Goal: Information Seeking & Learning: Check status

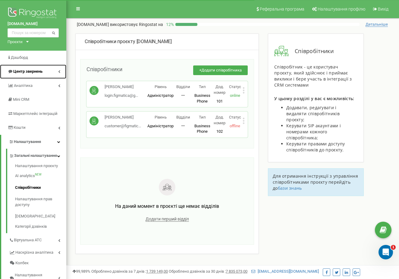
click at [35, 68] on link "Центр звернень" at bounding box center [33, 71] width 66 height 14
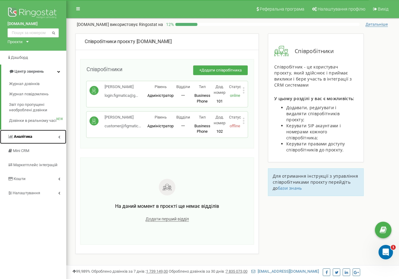
click at [34, 137] on link "Аналiтика" at bounding box center [33, 137] width 66 height 14
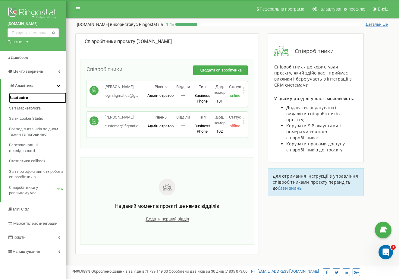
click at [24, 98] on span "Ваші звіти" at bounding box center [18, 98] width 19 height 6
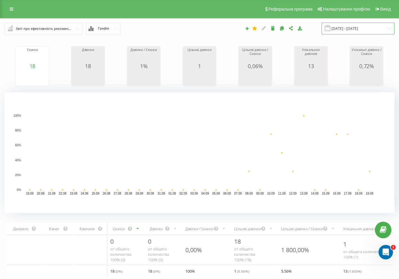
click at [372, 27] on input "19.08.2025 - 19.09.2025" at bounding box center [357, 29] width 73 height 12
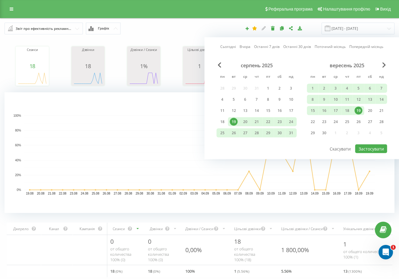
click at [360, 108] on div "19" at bounding box center [359, 111] width 8 height 8
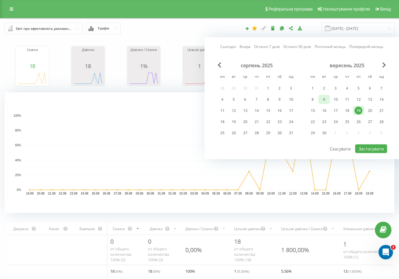
click at [323, 98] on div "9" at bounding box center [324, 99] width 8 height 8
click at [379, 150] on button "Застосувати" at bounding box center [371, 148] width 32 height 9
type input "09.09.2025 - 19.09.2025"
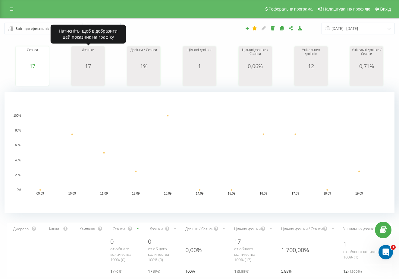
click at [86, 52] on div "Дзвінки" at bounding box center [88, 55] width 30 height 15
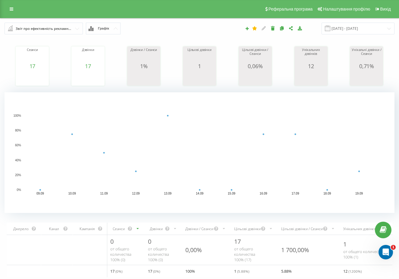
click at [62, 26] on div "Звіт про ефективність рекламних кампаній" at bounding box center [44, 28] width 57 height 7
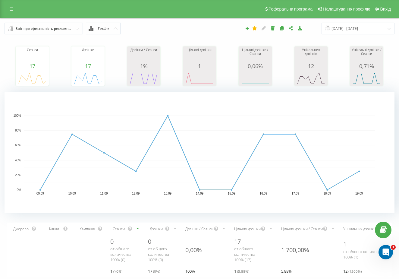
click at [10, 13] on div "Реферальна програма Налаштування профілю Вихід" at bounding box center [199, 9] width 399 height 18
click at [10, 12] on link at bounding box center [11, 9] width 11 height 8
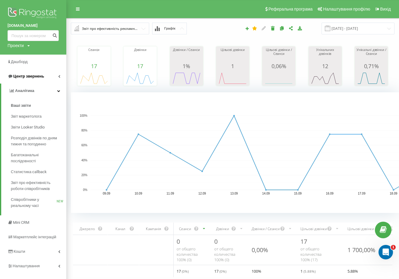
click at [49, 74] on link "Центр звернень" at bounding box center [33, 76] width 66 height 14
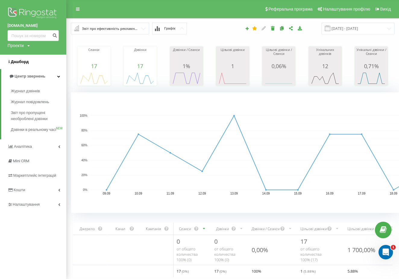
click at [24, 66] on link "Дашборд" at bounding box center [33, 62] width 66 height 14
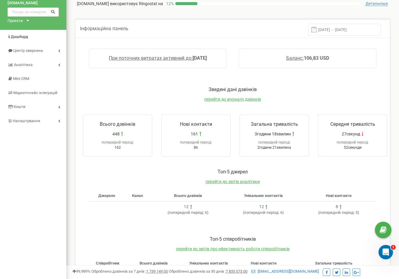
scroll to position [15, 0]
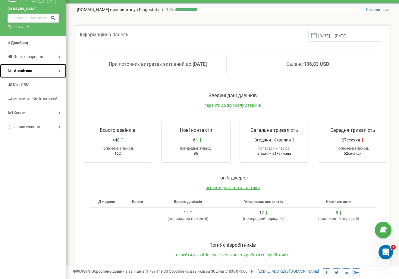
click at [52, 65] on link "Аналiтика" at bounding box center [33, 71] width 66 height 14
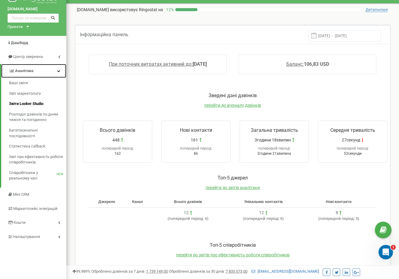
scroll to position [7, 0]
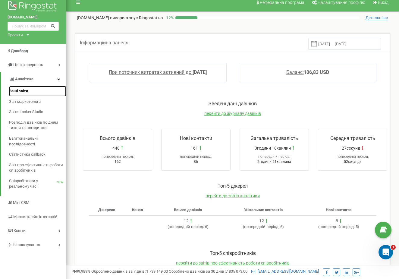
click at [22, 92] on span "Ваші звіти" at bounding box center [18, 91] width 19 height 6
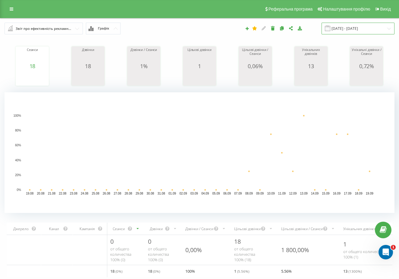
click at [369, 29] on input "19.08.2025 - 19.09.2025" at bounding box center [357, 29] width 73 height 12
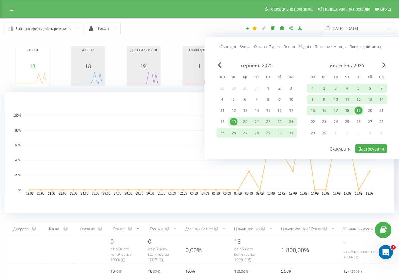
click at [358, 109] on div "19" at bounding box center [359, 111] width 8 height 8
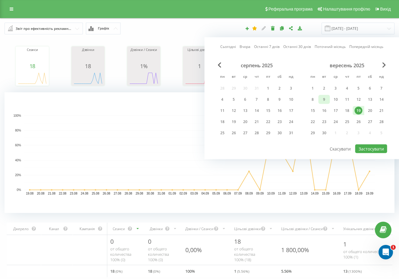
click at [324, 98] on div "9" at bounding box center [324, 99] width 8 height 8
click at [373, 148] on button "Застосувати" at bounding box center [371, 148] width 32 height 9
type input "09.09.2025 - 19.09.2025"
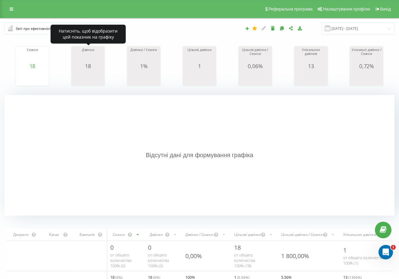
click at [86, 64] on span "18" at bounding box center [88, 65] width 6 height 7
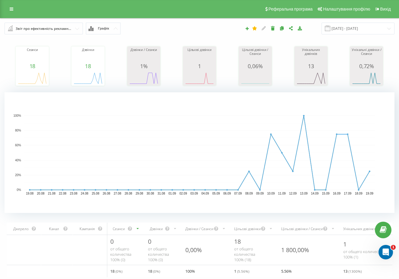
click at [79, 29] on input "text" at bounding box center [44, 28] width 78 height 11
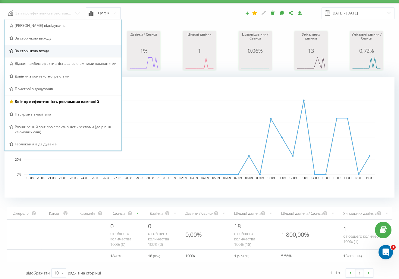
scroll to position [19, 0]
